Goal: Task Accomplishment & Management: Use online tool/utility

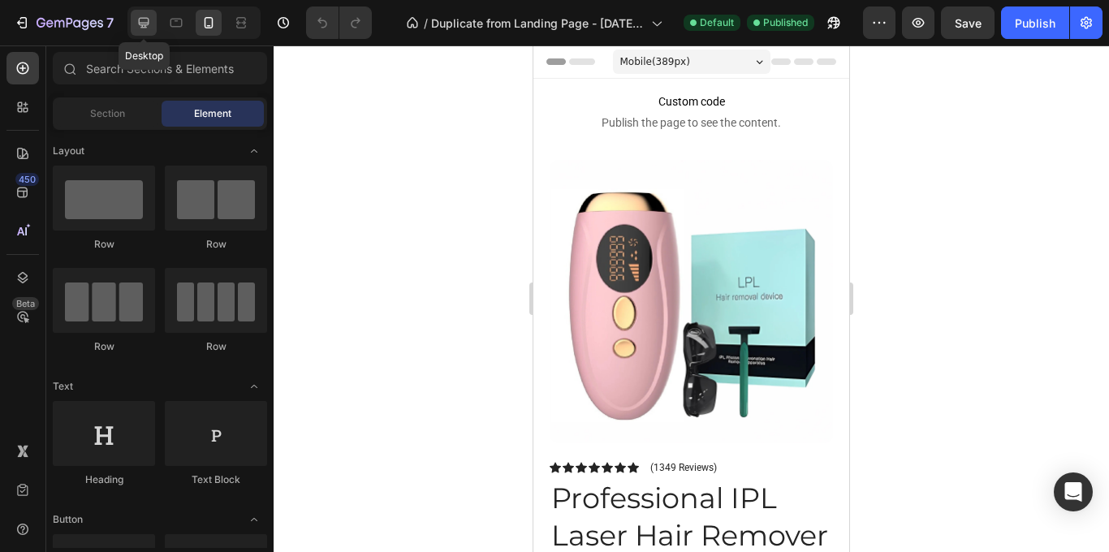
click at [152, 30] on div at bounding box center [144, 23] width 26 height 26
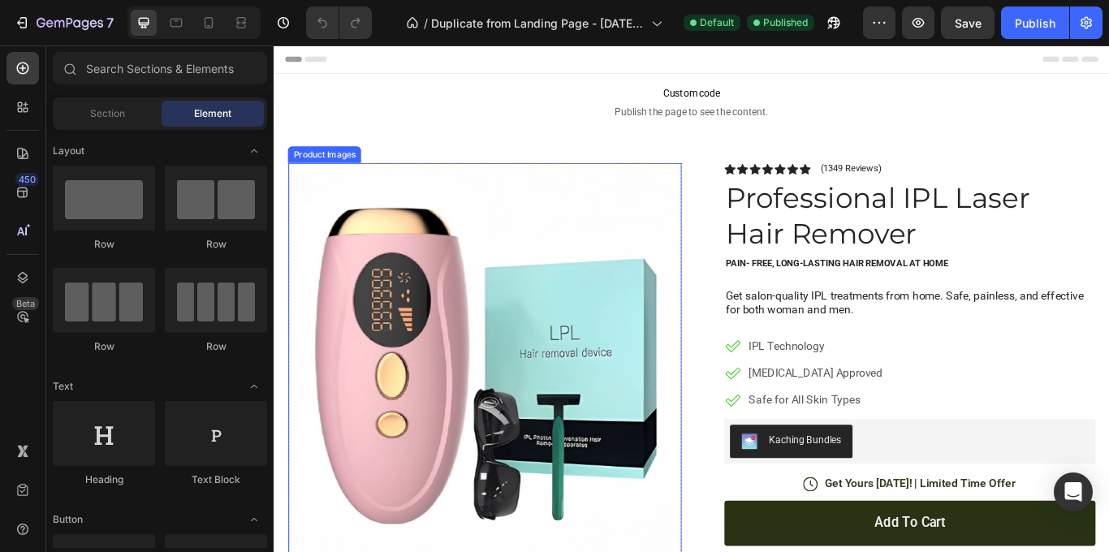
scroll to position [26, 0]
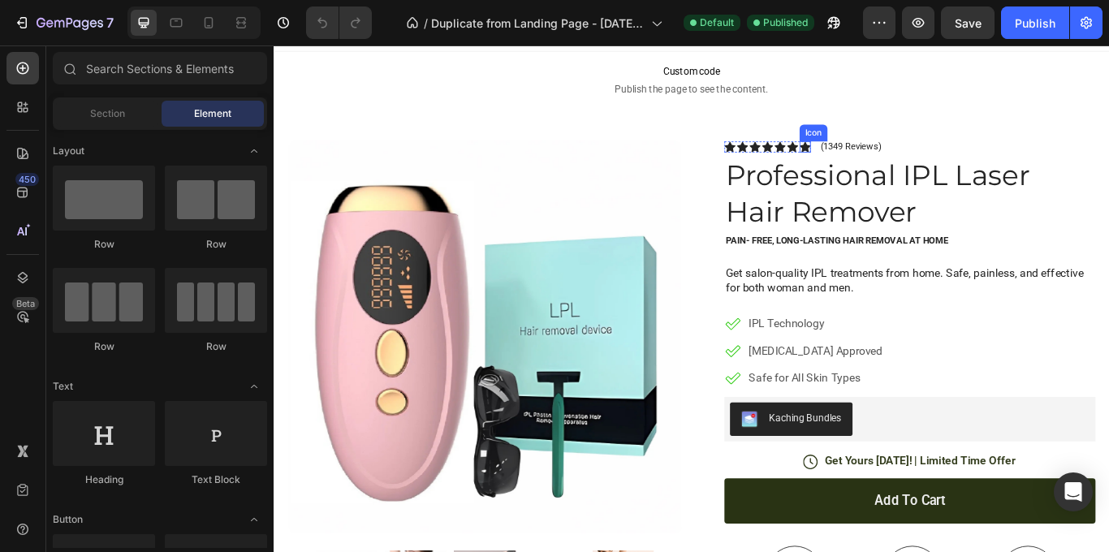
click at [895, 162] on icon at bounding box center [892, 163] width 13 height 12
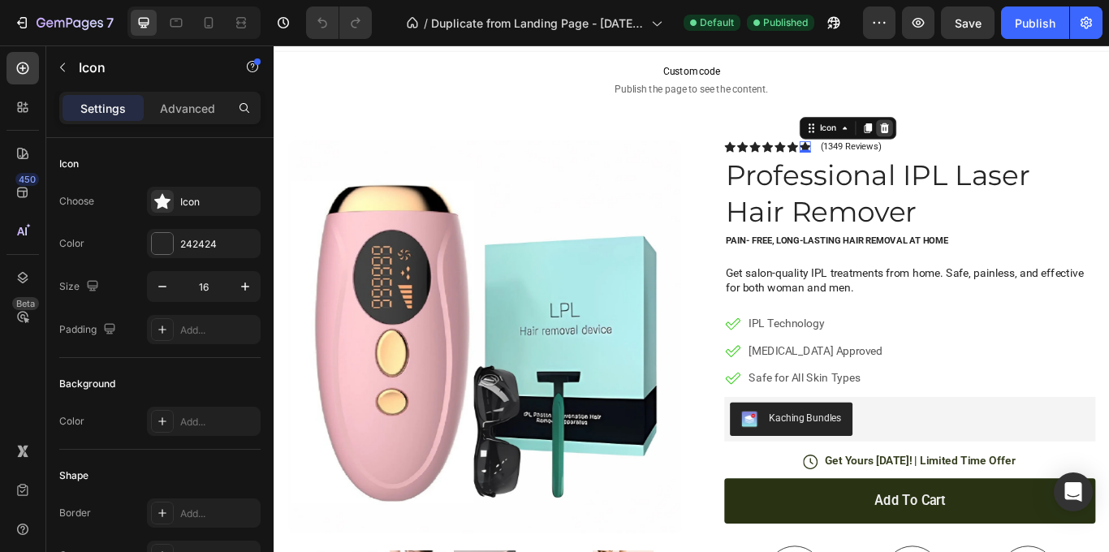
click at [983, 140] on icon at bounding box center [986, 141] width 11 height 11
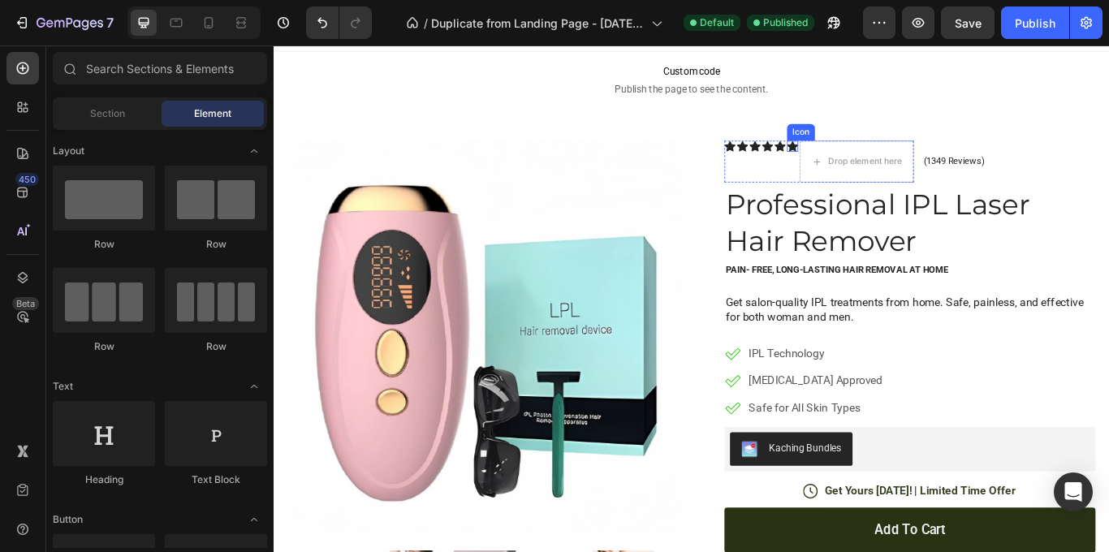
click at [882, 162] on icon at bounding box center [878, 163] width 13 height 12
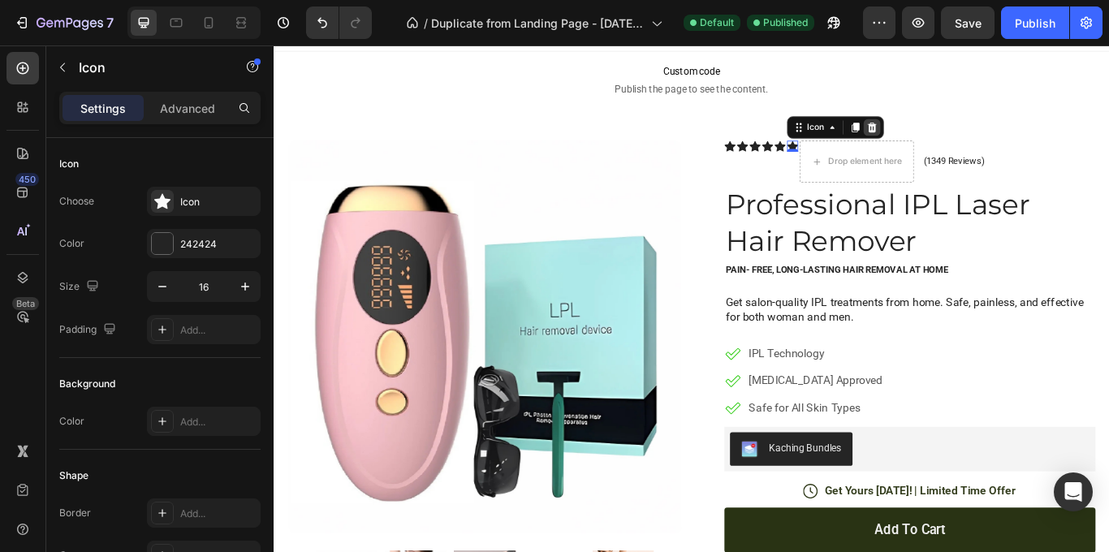
click at [977, 135] on icon at bounding box center [970, 141] width 13 height 13
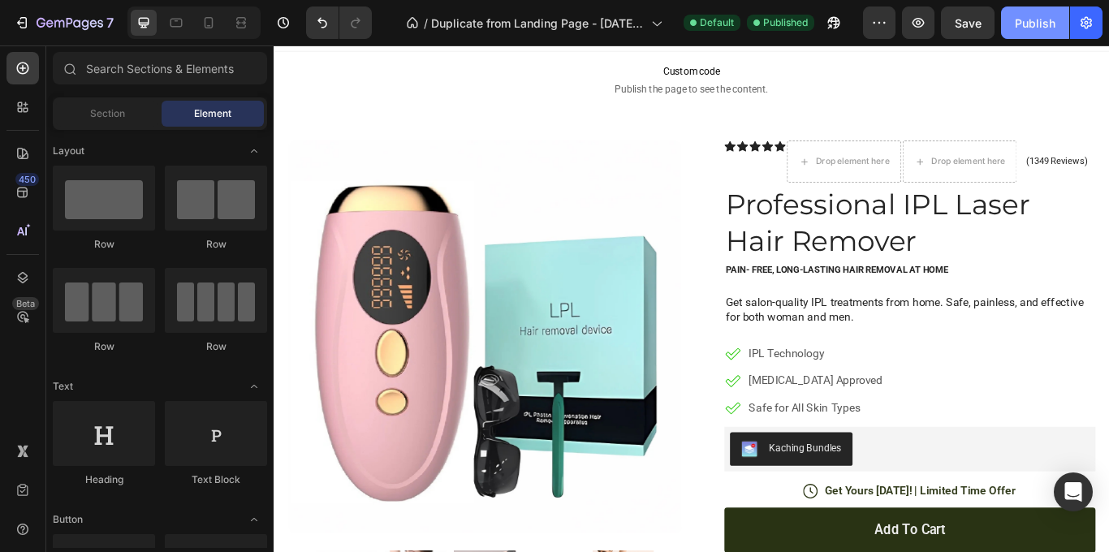
click at [1025, 31] on div "Publish" at bounding box center [1035, 23] width 41 height 17
